Goal: Task Accomplishment & Management: Use online tool/utility

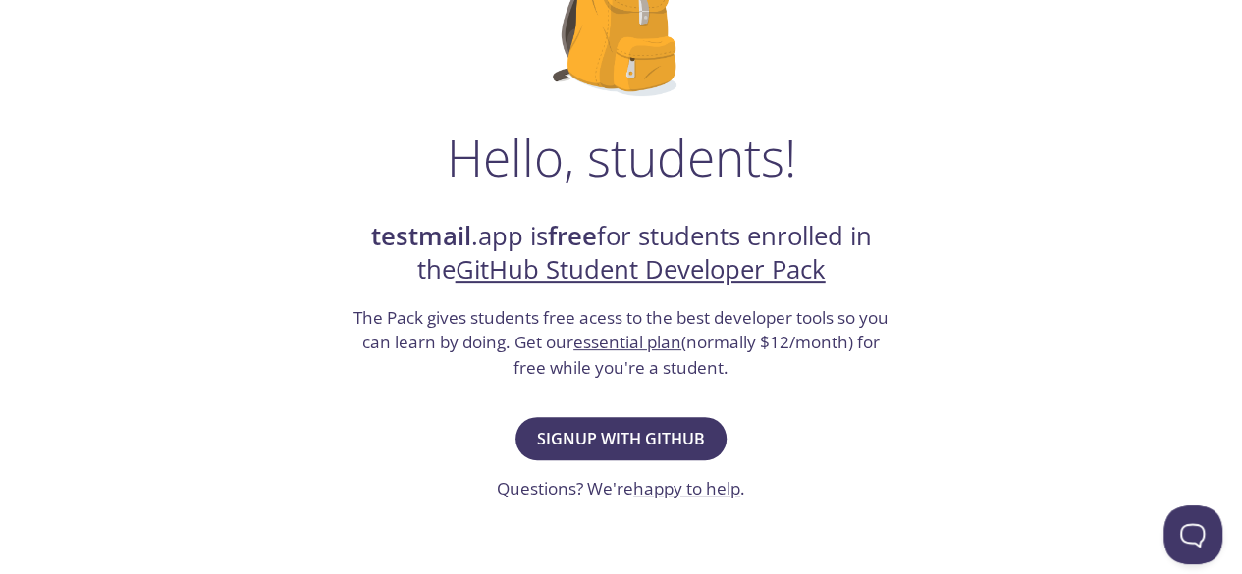
scroll to position [209, 0]
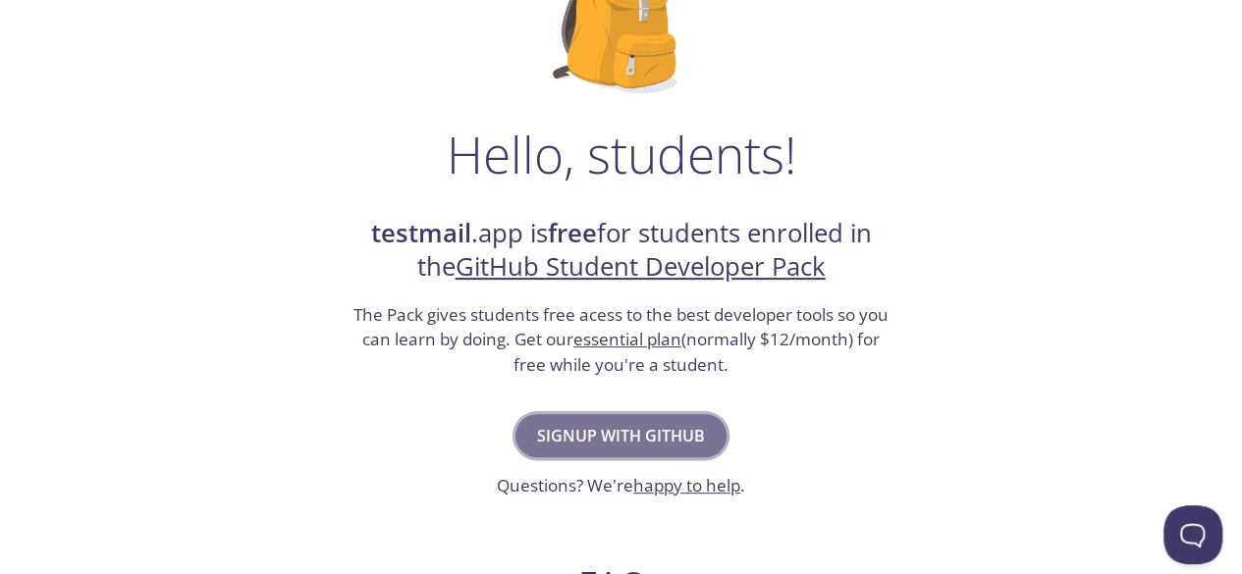
click at [637, 429] on span "Signup with GitHub" at bounding box center [621, 435] width 168 height 27
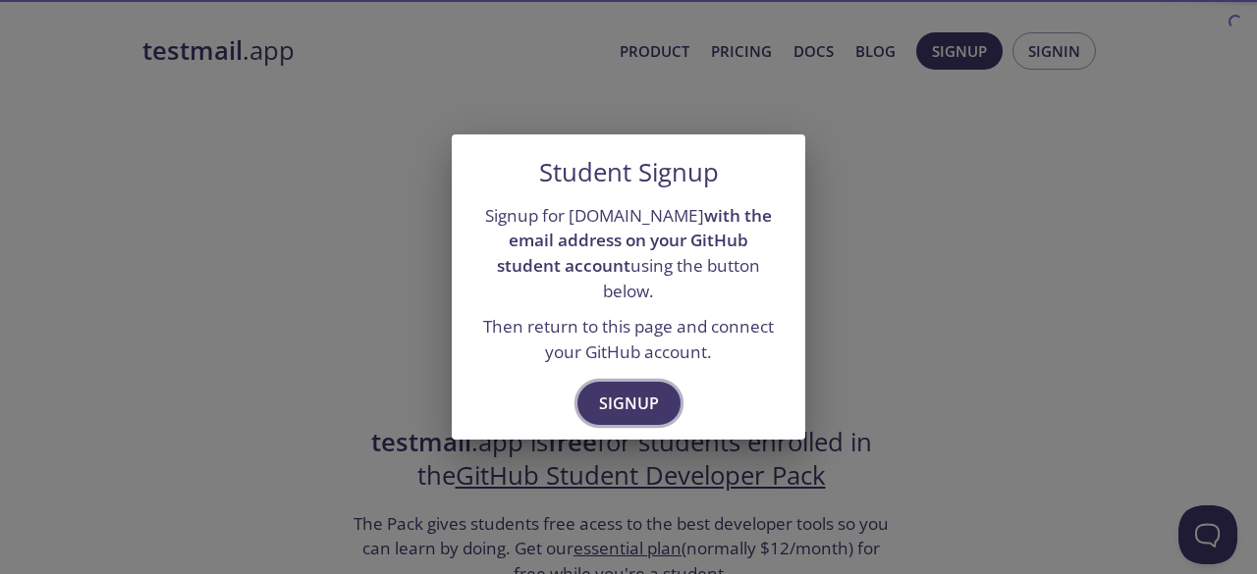
click at [639, 397] on span "Signup" at bounding box center [629, 403] width 60 height 27
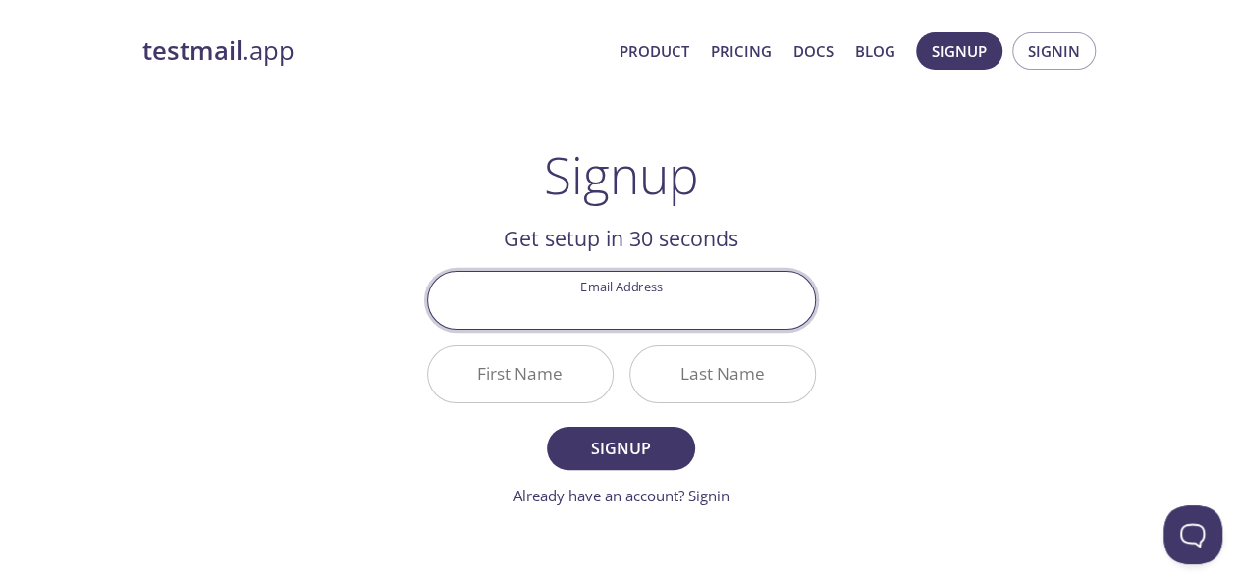
click at [644, 290] on input "Email Address" at bounding box center [621, 300] width 387 height 56
type input "[EMAIL_ADDRESS][DOMAIN_NAME]"
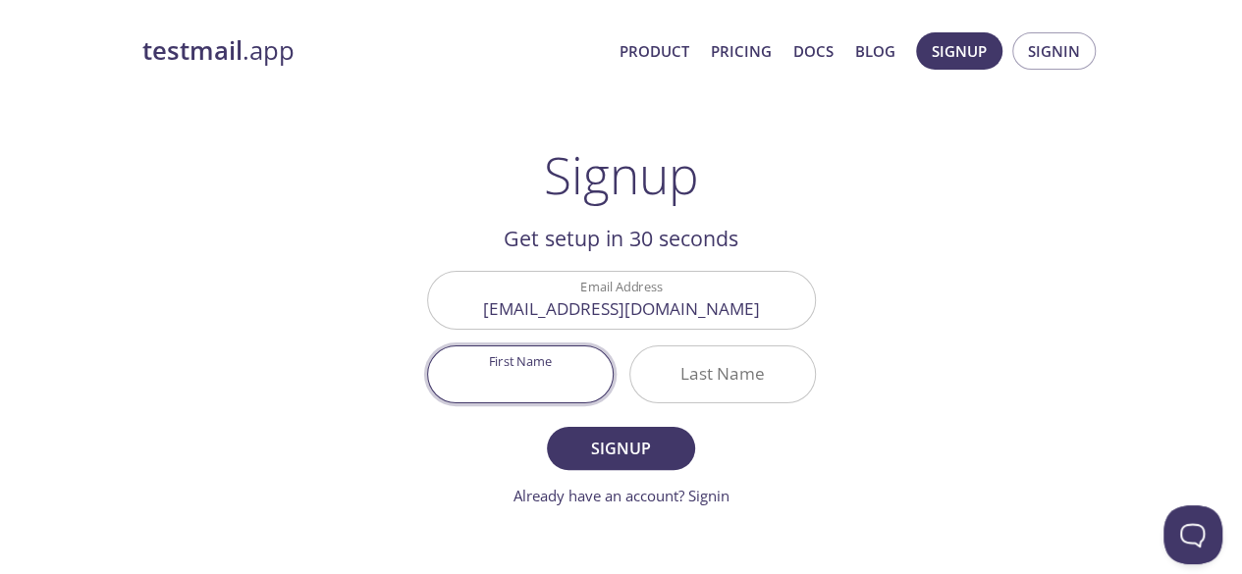
click at [525, 361] on input "First Name" at bounding box center [520, 375] width 185 height 56
type input "[DEMOGRAPHIC_DATA]"
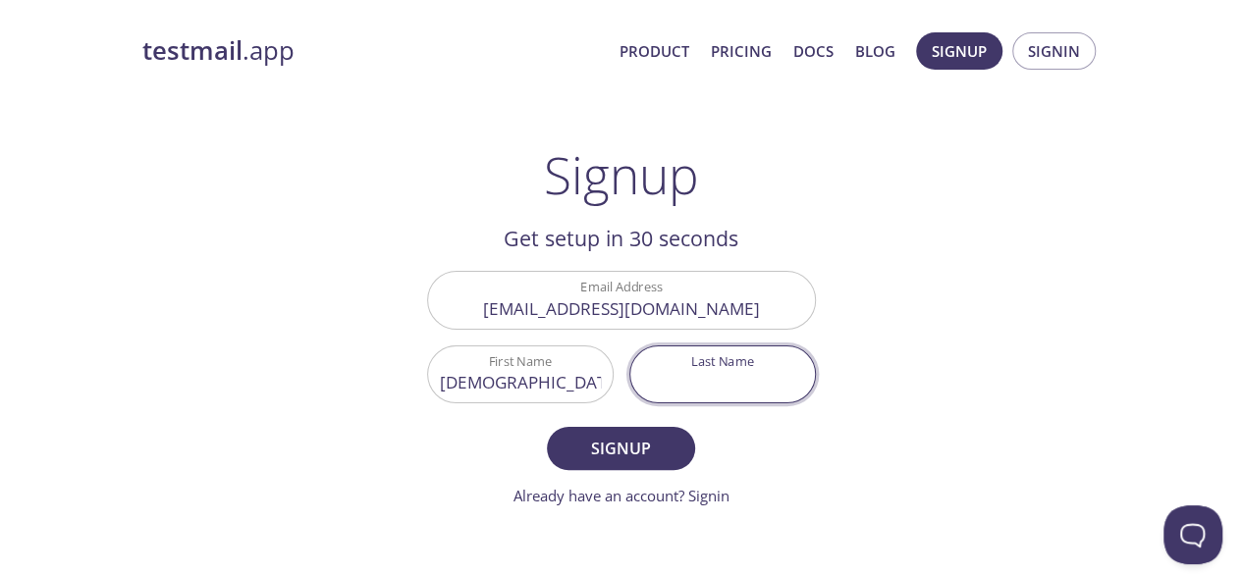
click at [680, 374] on input "Last Name" at bounding box center [722, 375] width 185 height 56
type input "Abdurhaman"
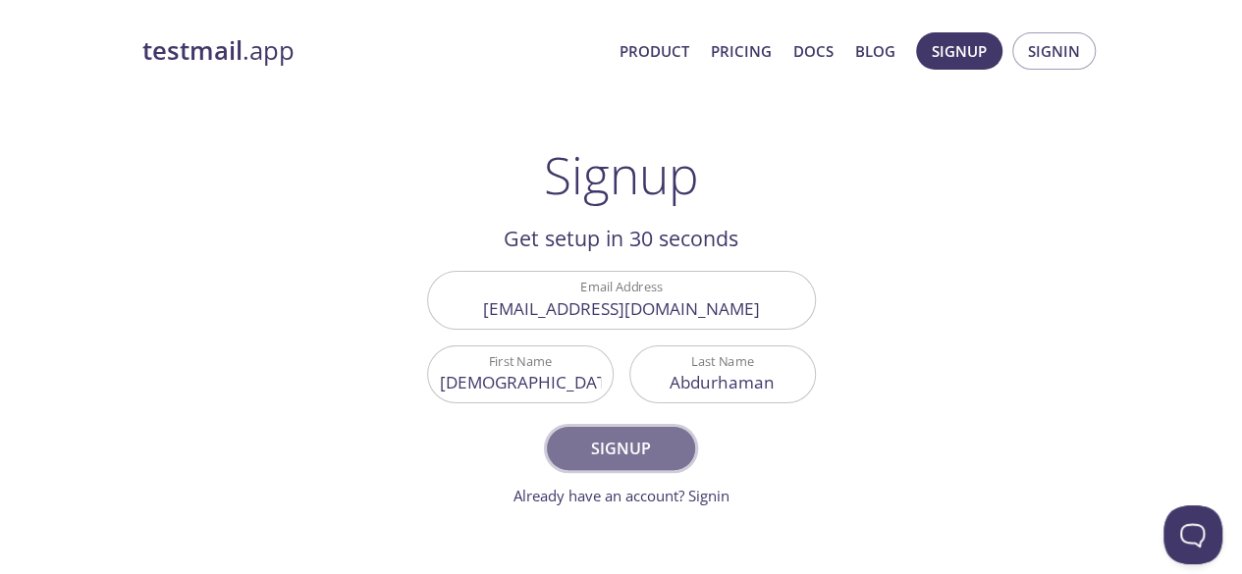
click at [651, 442] on span "Signup" at bounding box center [621, 448] width 104 height 27
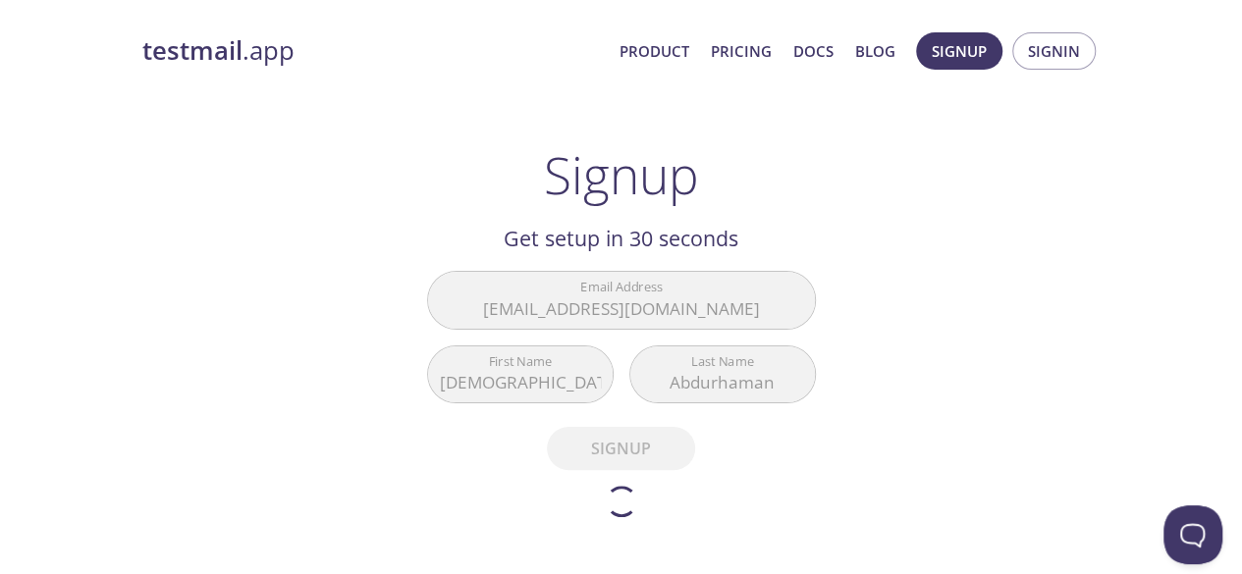
scroll to position [42, 0]
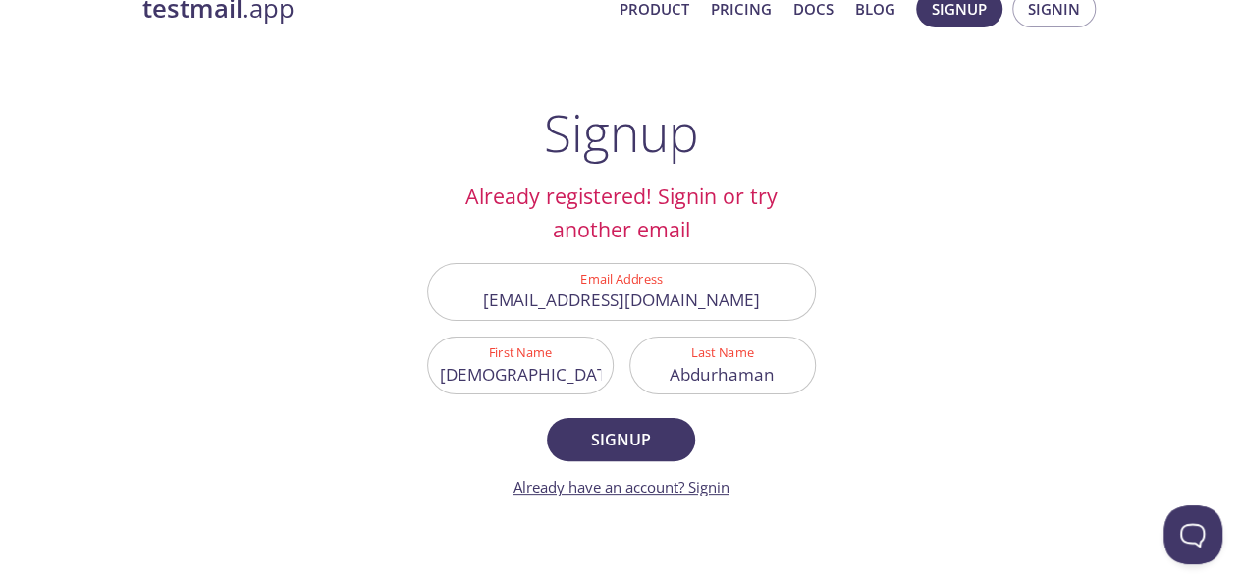
click at [715, 482] on link "Already have an account? Signin" at bounding box center [622, 487] width 216 height 20
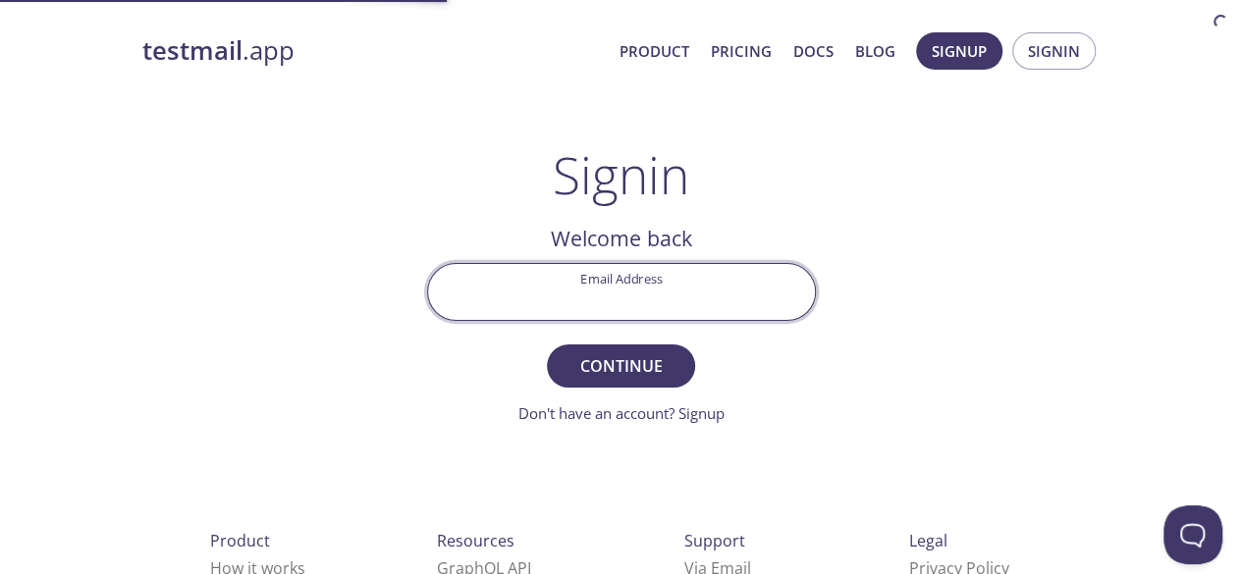
click at [634, 278] on input "Email Address" at bounding box center [621, 292] width 387 height 56
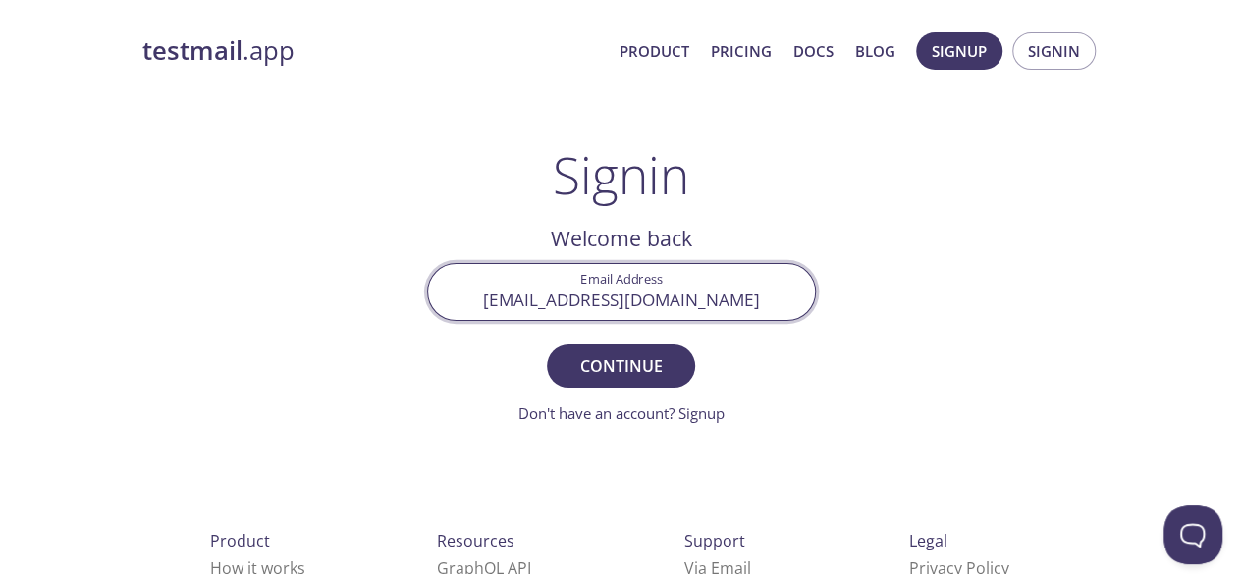
type input "[EMAIL_ADDRESS][DOMAIN_NAME]"
click at [547, 345] on button "Continue" at bounding box center [620, 366] width 147 height 43
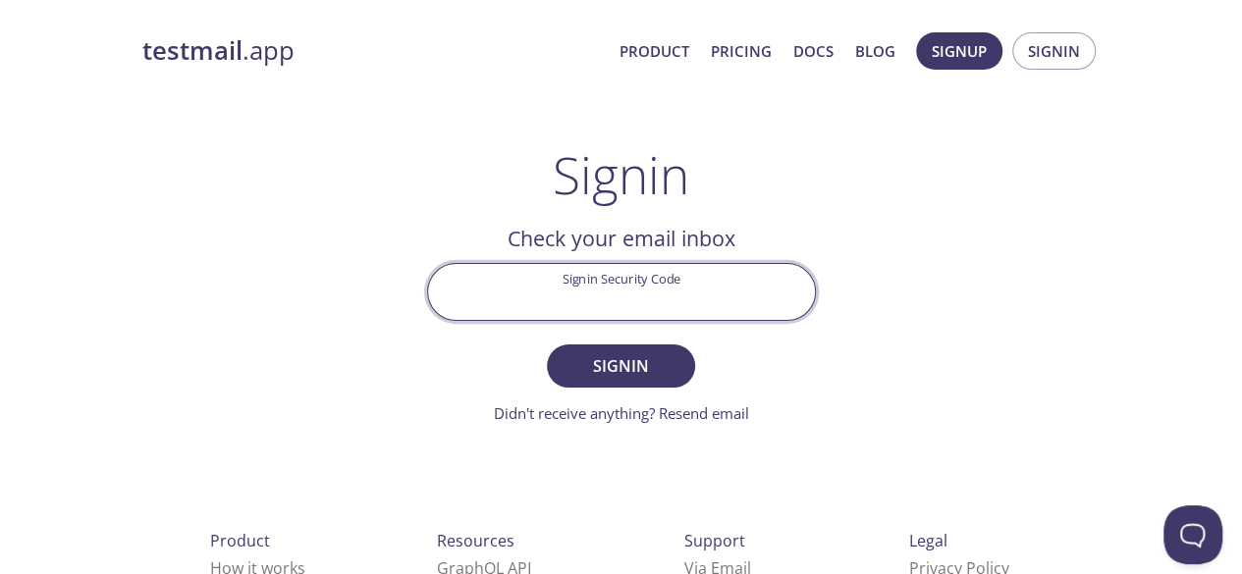
click at [632, 274] on input "Signin Security Code" at bounding box center [621, 292] width 387 height 56
click at [590, 282] on input "Signin Security Code" at bounding box center [621, 292] width 387 height 56
click at [623, 280] on input "Signin Security Code" at bounding box center [621, 292] width 387 height 56
click at [607, 236] on h2 "Check your email inbox" at bounding box center [621, 238] width 389 height 33
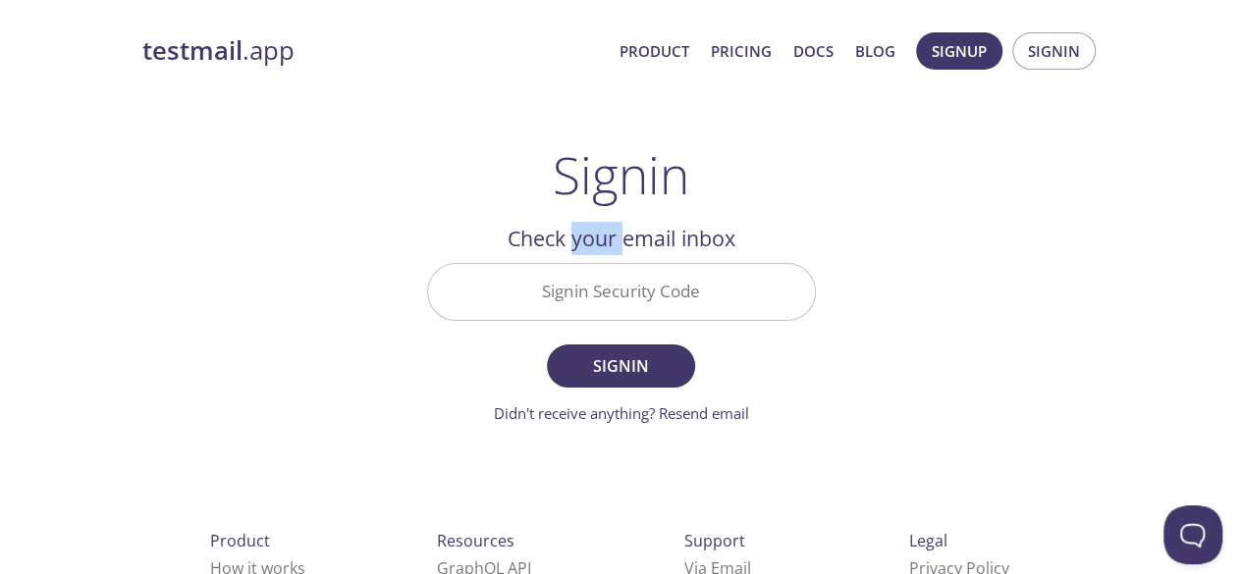
click at [607, 236] on h2 "Check your email inbox" at bounding box center [621, 238] width 389 height 33
click at [655, 293] on input "Signin Security Code" at bounding box center [621, 292] width 387 height 56
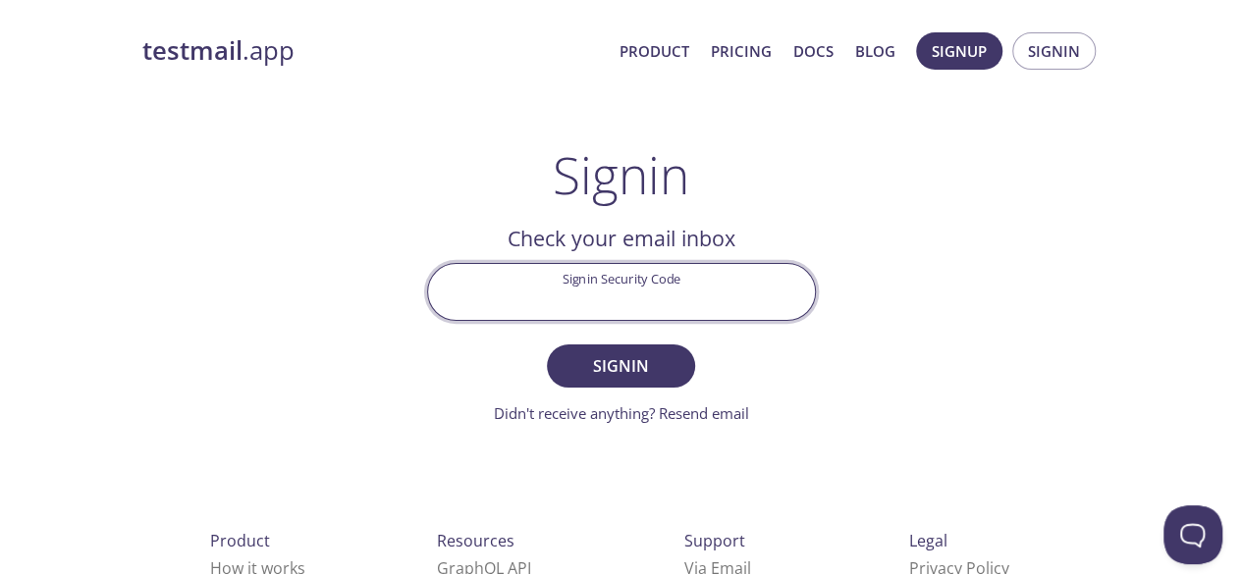
paste input "F1XR4DB"
type input "F1XR4DB"
click at [547, 345] on button "Signin" at bounding box center [620, 366] width 147 height 43
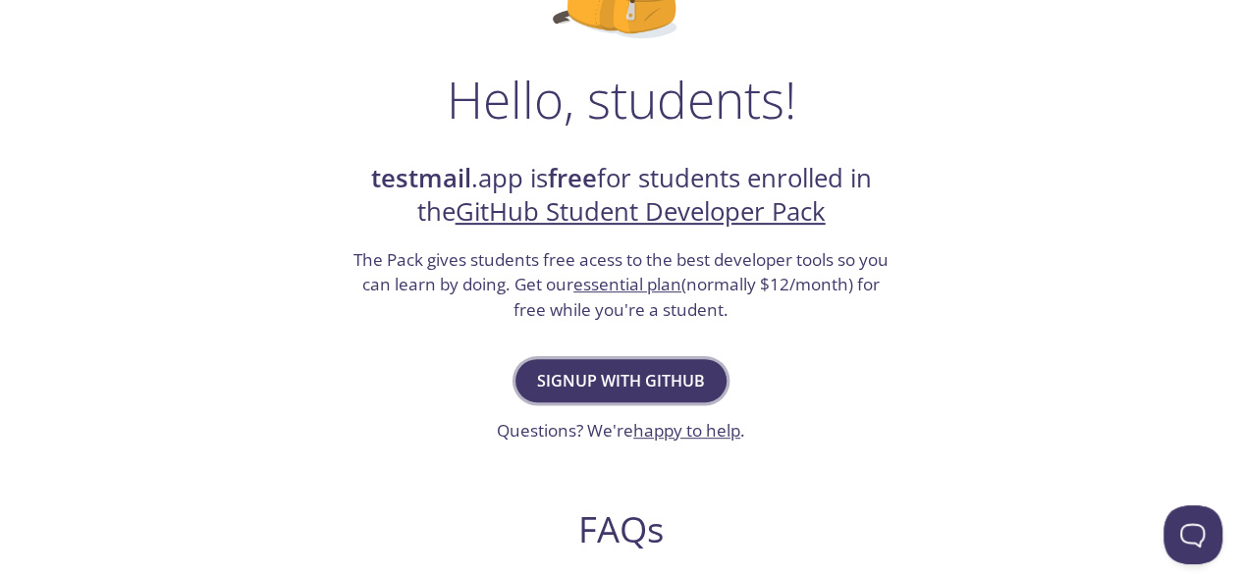
scroll to position [263, 0]
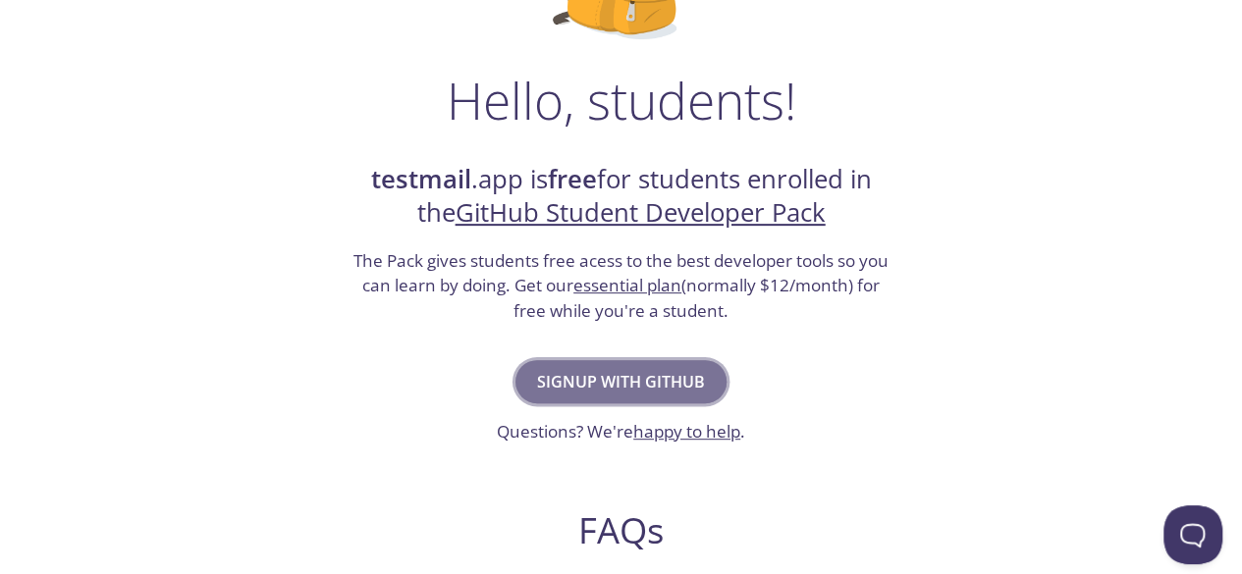
click at [633, 382] on span "Signup with GitHub" at bounding box center [621, 381] width 168 height 27
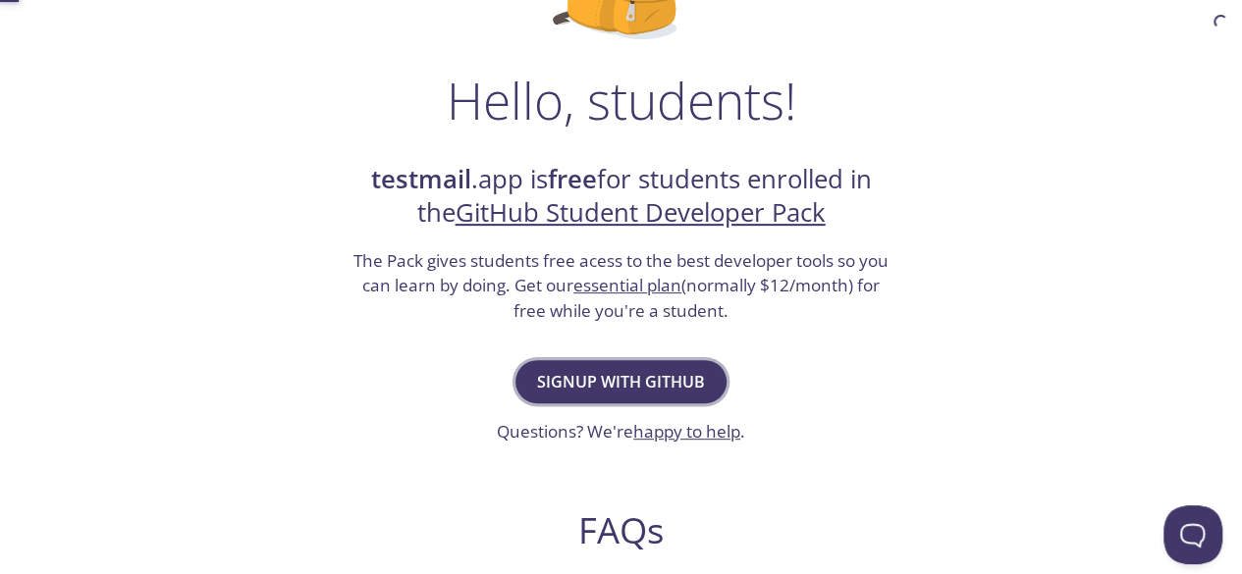
scroll to position [0, 0]
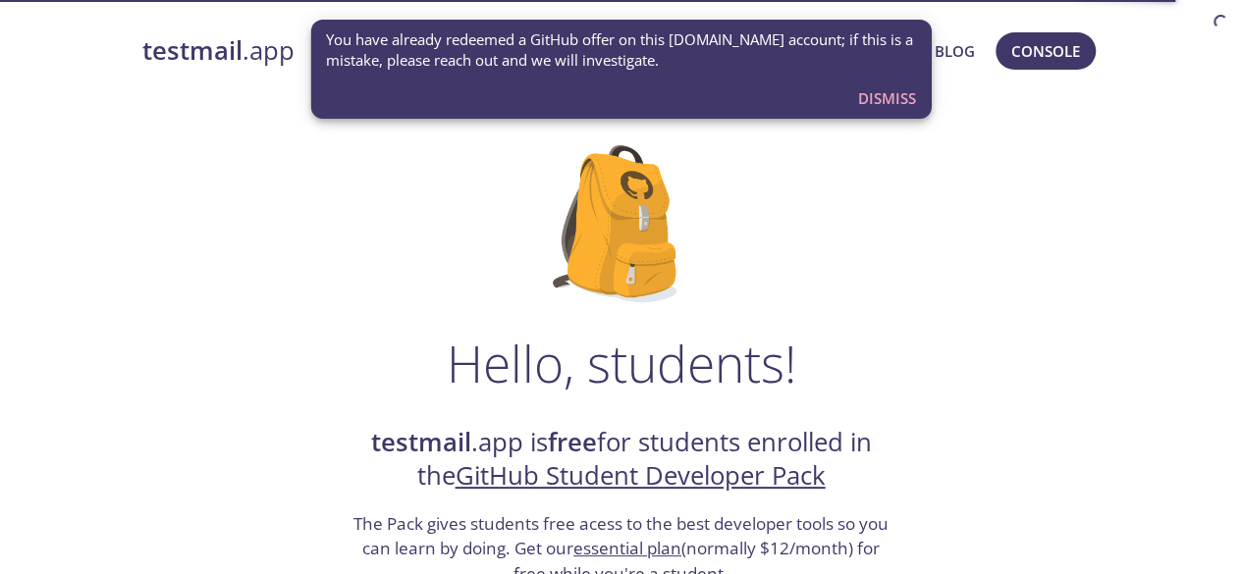
click at [477, 32] on span "You have already redeemed a GitHub offer on this testmail.app account; if this …" at bounding box center [621, 50] width 590 height 42
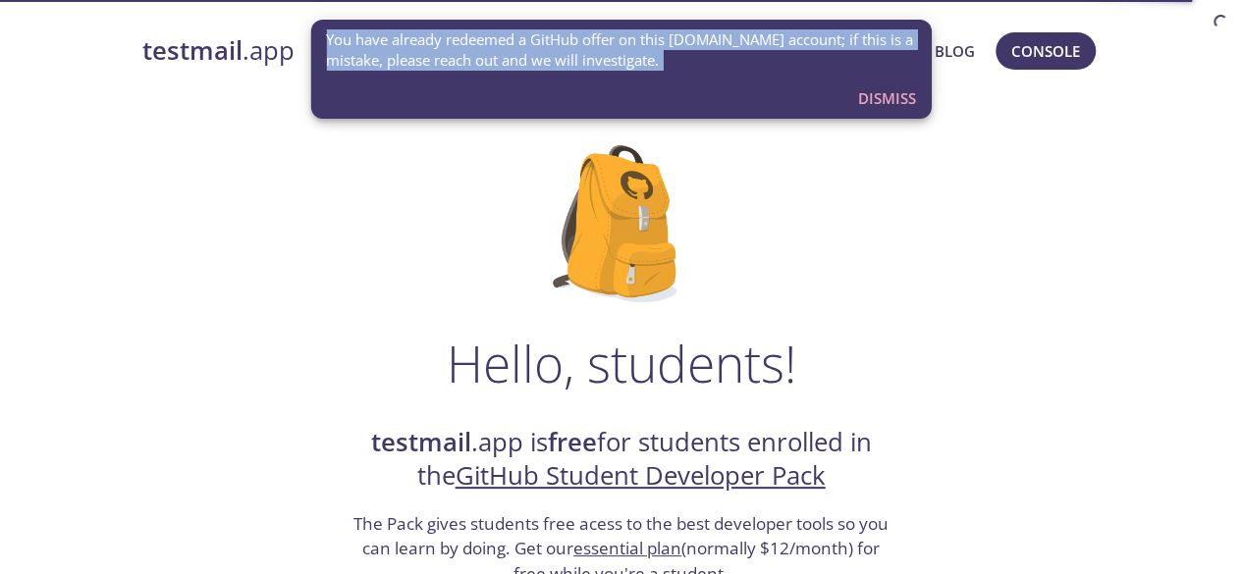
click at [477, 32] on span "You have already redeemed a GitHub offer on this testmail.app account; if this …" at bounding box center [621, 50] width 590 height 42
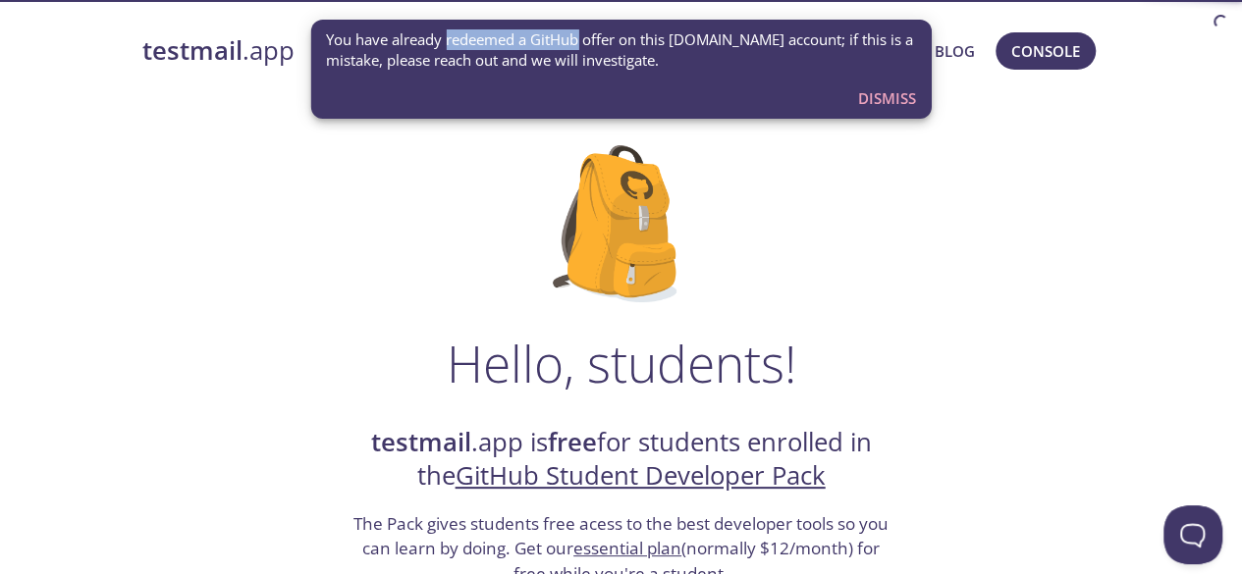
drag, startPoint x: 477, startPoint y: 32, endPoint x: 567, endPoint y: 56, distance: 92.4
click at [567, 56] on span "You have already redeemed a GitHub offer on this testmail.app account; if this …" at bounding box center [621, 50] width 590 height 42
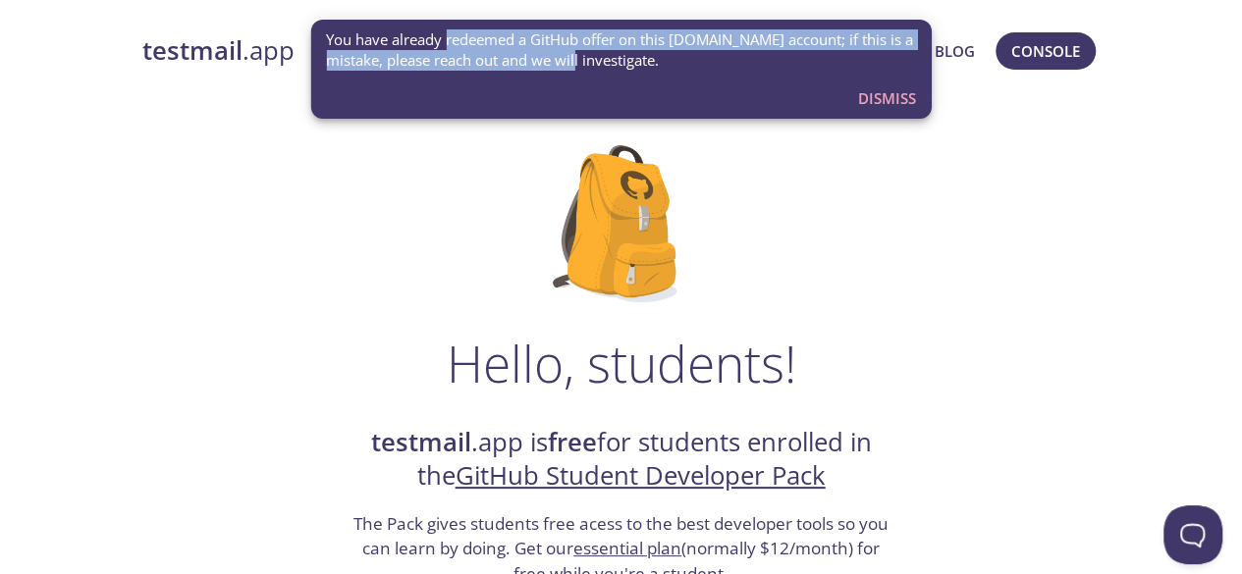
click at [567, 56] on span "You have already redeemed a GitHub offer on this testmail.app account; if this …" at bounding box center [621, 50] width 590 height 42
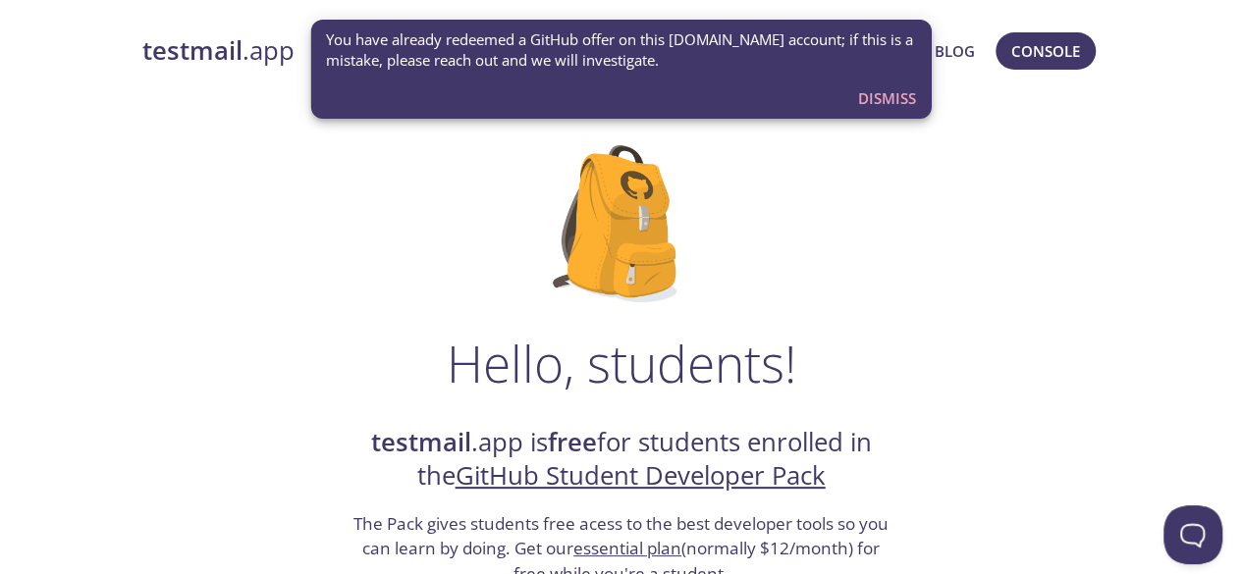
click at [888, 95] on span "Dismiss" at bounding box center [887, 98] width 58 height 26
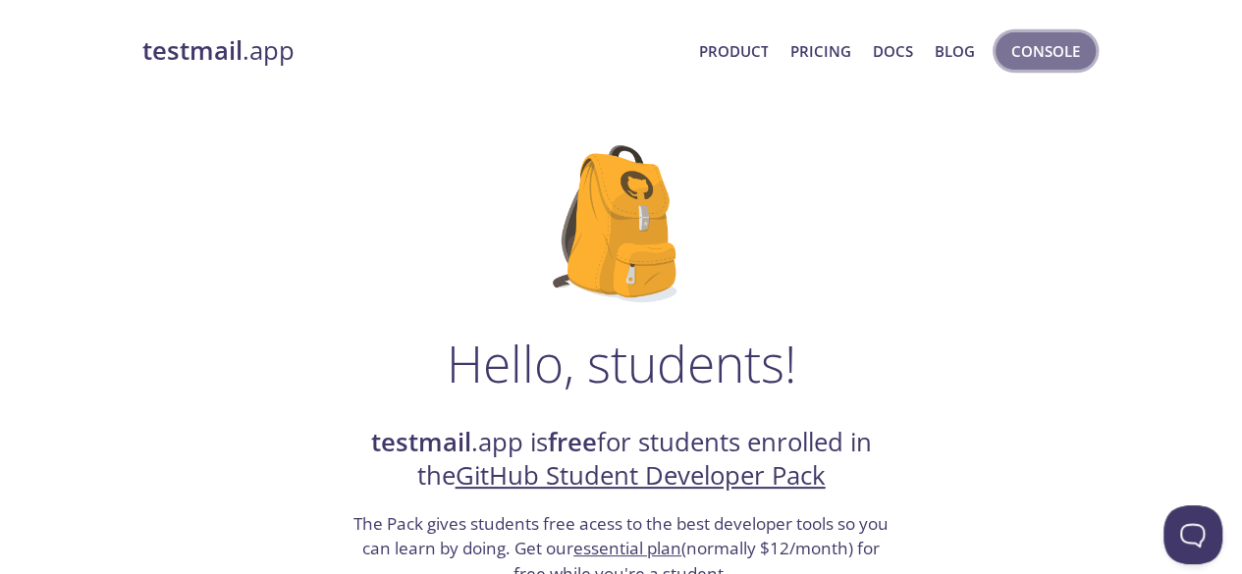
click at [1038, 48] on span "Console" at bounding box center [1046, 51] width 69 height 26
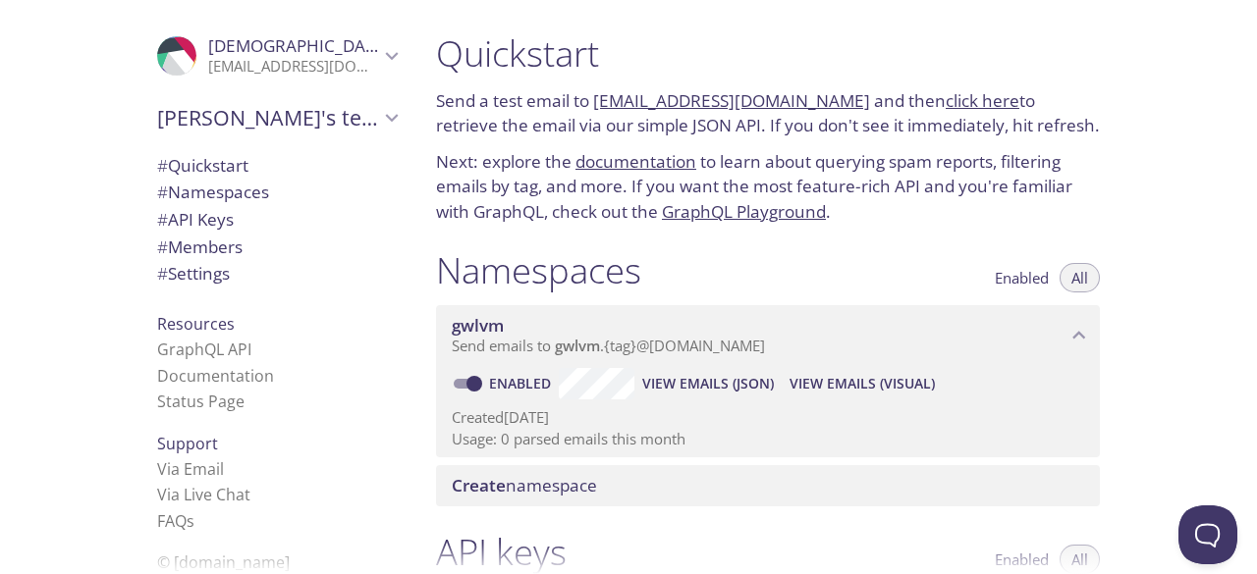
click at [220, 165] on span "# Quickstart" at bounding box center [202, 165] width 91 height 23
click at [181, 472] on link "Via Email" at bounding box center [190, 470] width 67 height 22
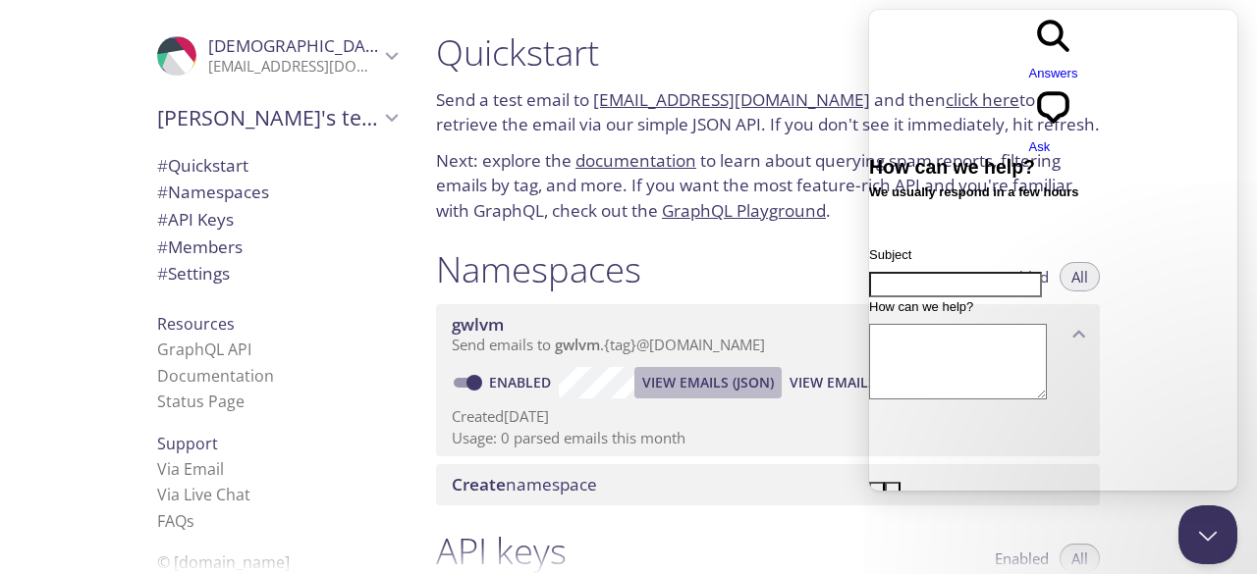
click at [674, 385] on span "View Emails (JSON)" at bounding box center [708, 383] width 132 height 24
click at [594, 96] on link "gwlvm.test@inbox.testmail.app" at bounding box center [731, 100] width 277 height 23
click at [611, 93] on link "gwlvm.test@inbox.testmail.app" at bounding box center [731, 100] width 277 height 23
click at [821, 333] on span "gwlvm" at bounding box center [759, 326] width 615 height 22
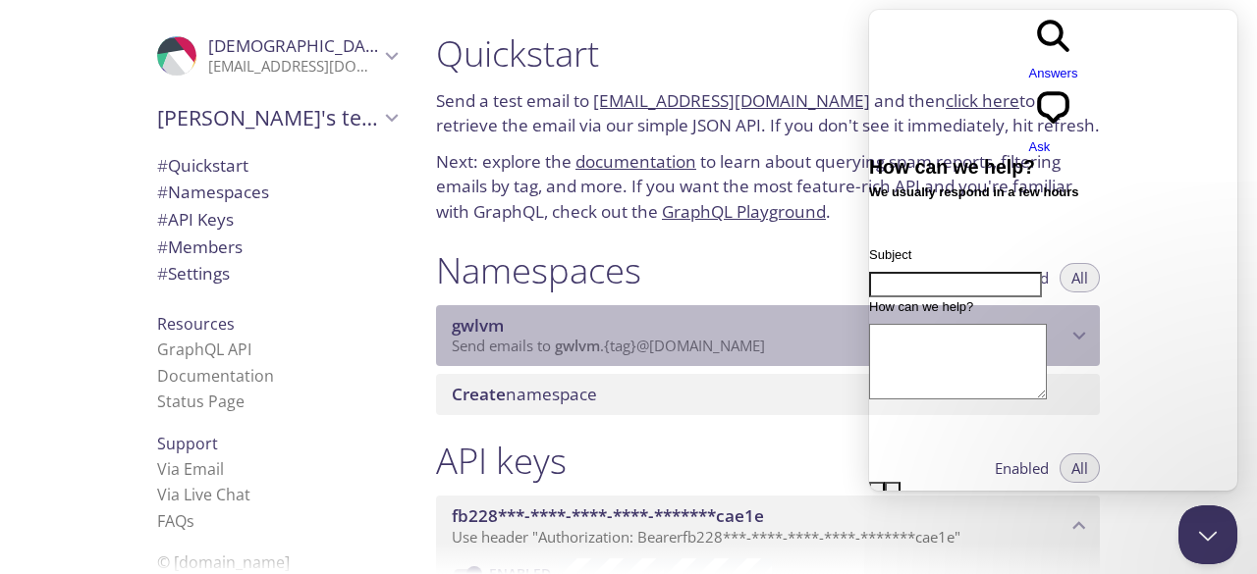
click at [725, 331] on span "gwlvm" at bounding box center [759, 326] width 615 height 22
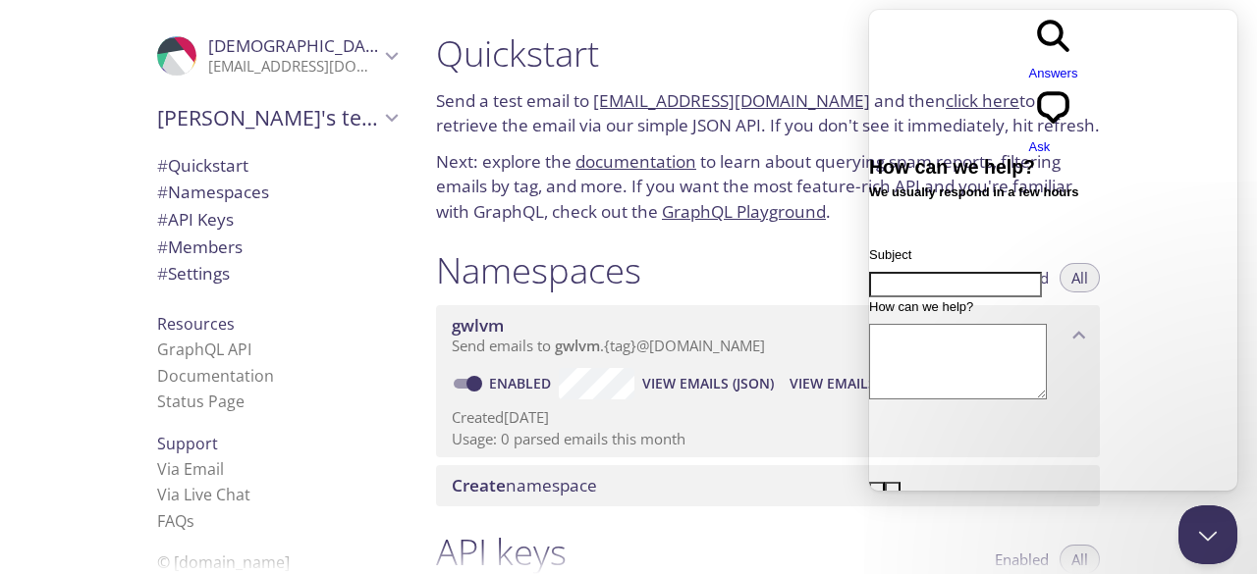
click at [691, 93] on link "gwlvm.test@inbox.testmail.app" at bounding box center [731, 100] width 277 height 23
click at [742, 91] on link "gwlvm.test@inbox.testmail.app" at bounding box center [731, 100] width 277 height 23
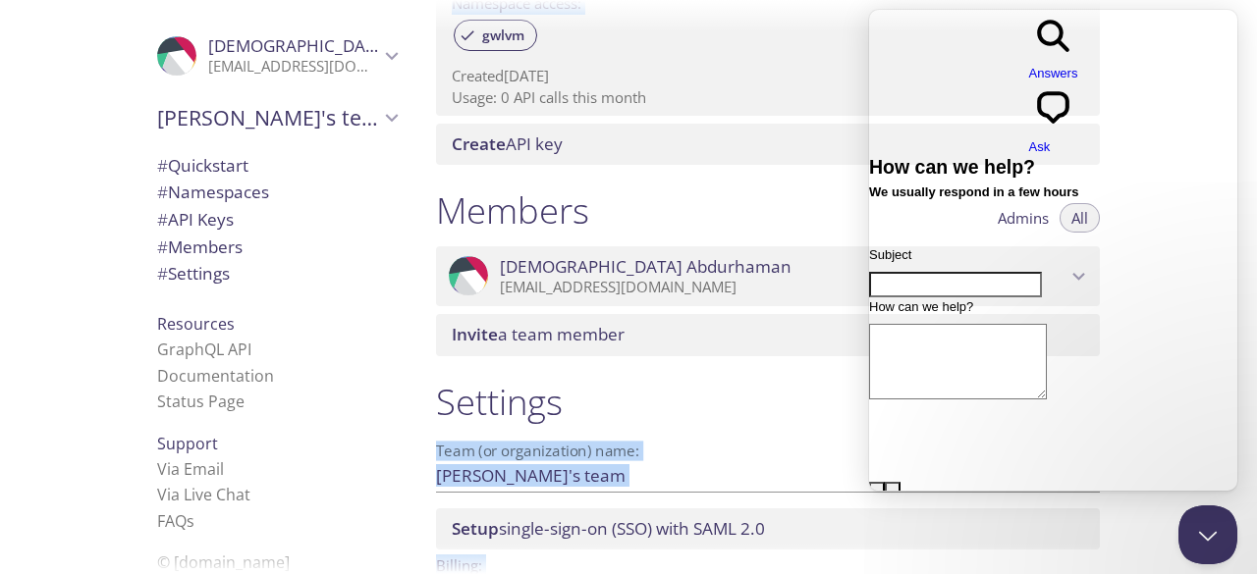
scroll to position [821, 0]
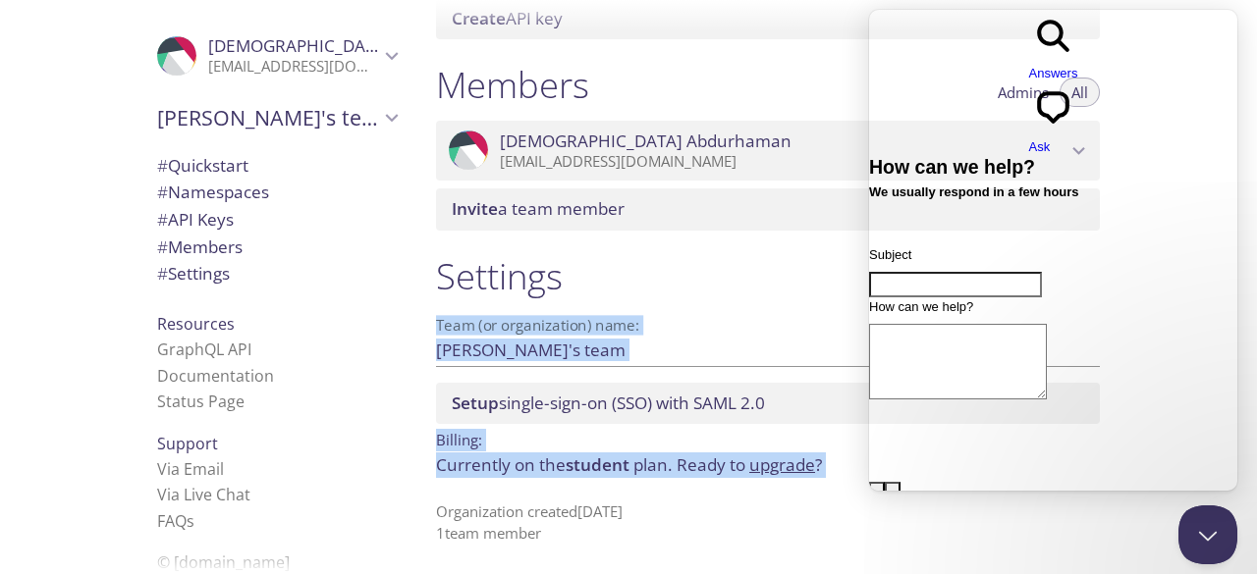
drag, startPoint x: 441, startPoint y: 97, endPoint x: 621, endPoint y: 621, distance: 553.4
click at [621, 574] on html ".cls-1 { fill: #6d5ca8; } .cls-2 { fill: #3fc191; } .cls-3 { fill: #3b4752; } .…" at bounding box center [628, 287] width 1257 height 574
copy div "end a test email to gwlvm.test@inbox.testmail.app and then click here to retrie…"
click at [664, 110] on div "Members Admins All" at bounding box center [768, 87] width 664 height 49
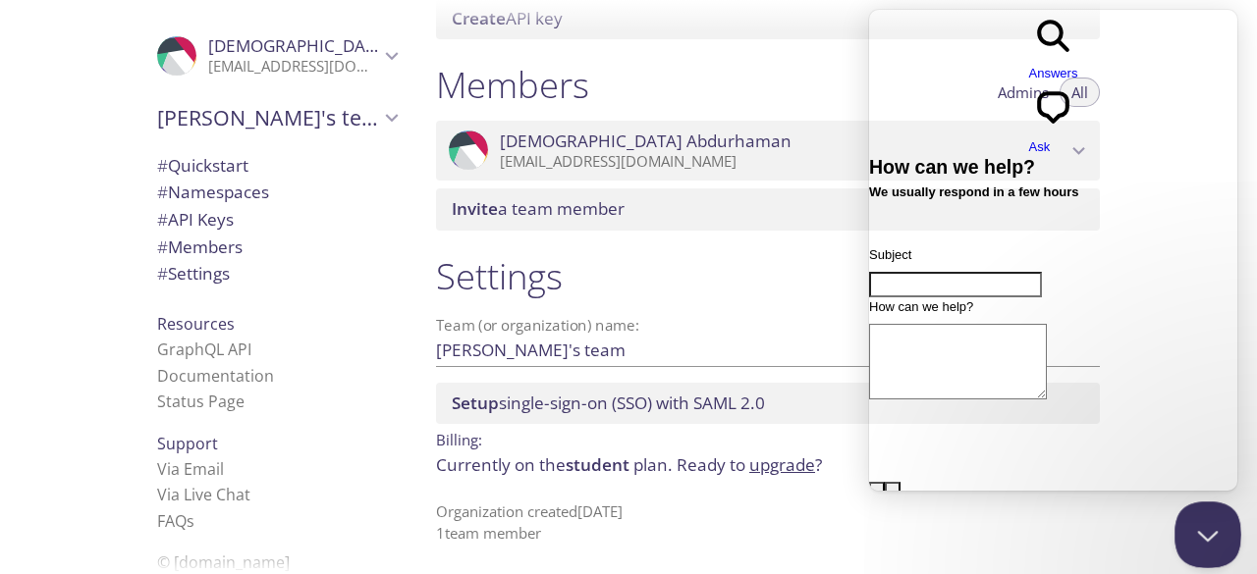
click at [1211, 533] on button "Close Beacon popover" at bounding box center [1204, 531] width 59 height 59
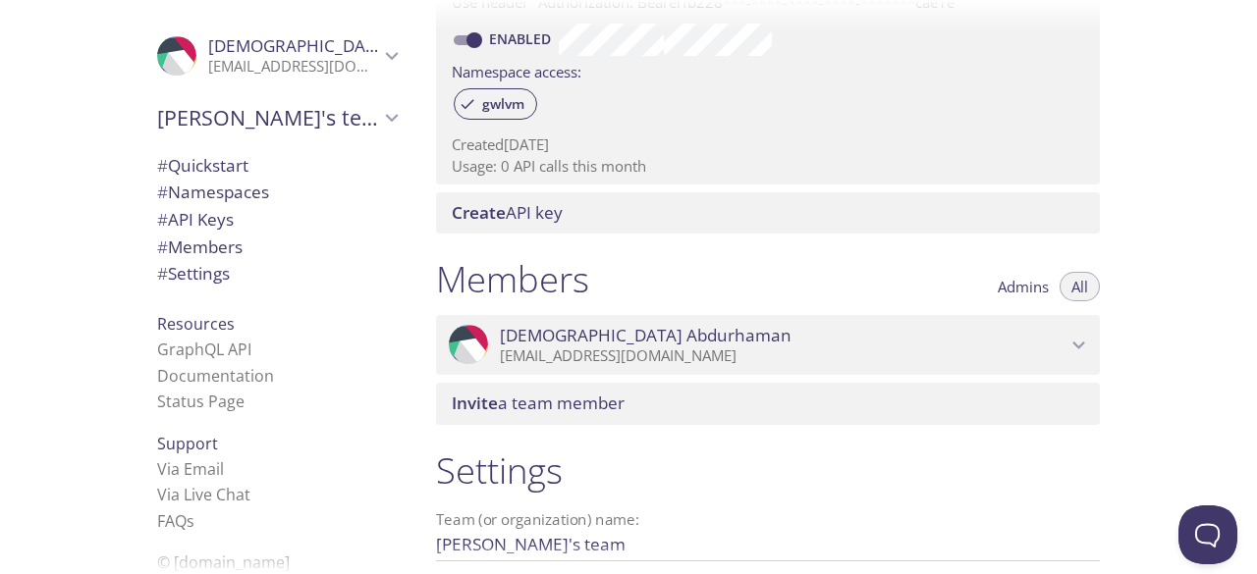
scroll to position [348, 0]
